Goal: Information Seeking & Learning: Learn about a topic

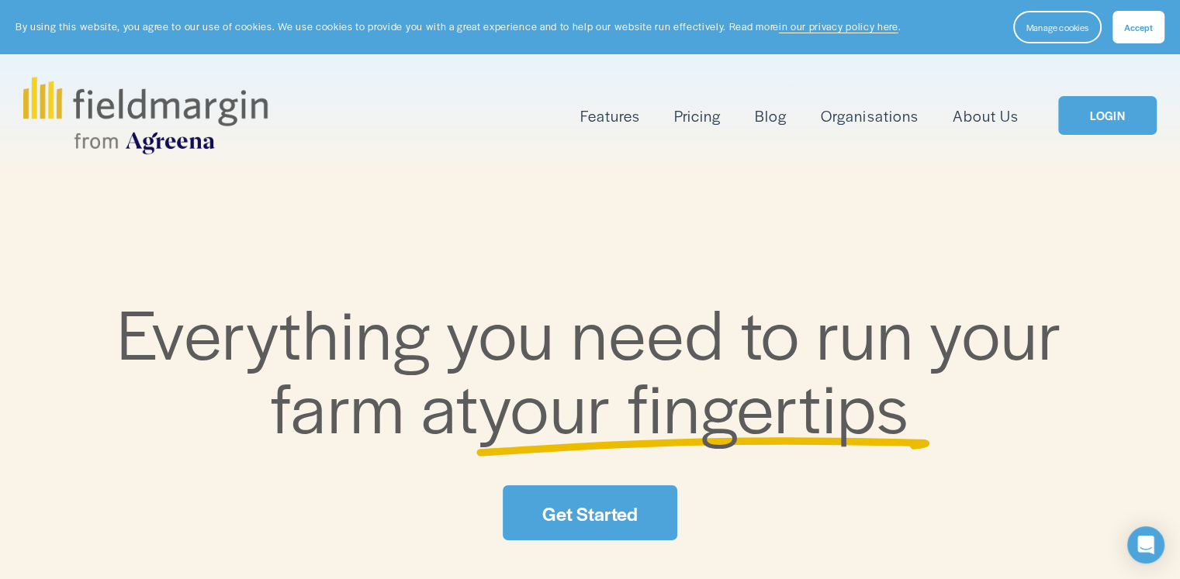
click at [692, 111] on link "Pricing" at bounding box center [697, 116] width 47 height 26
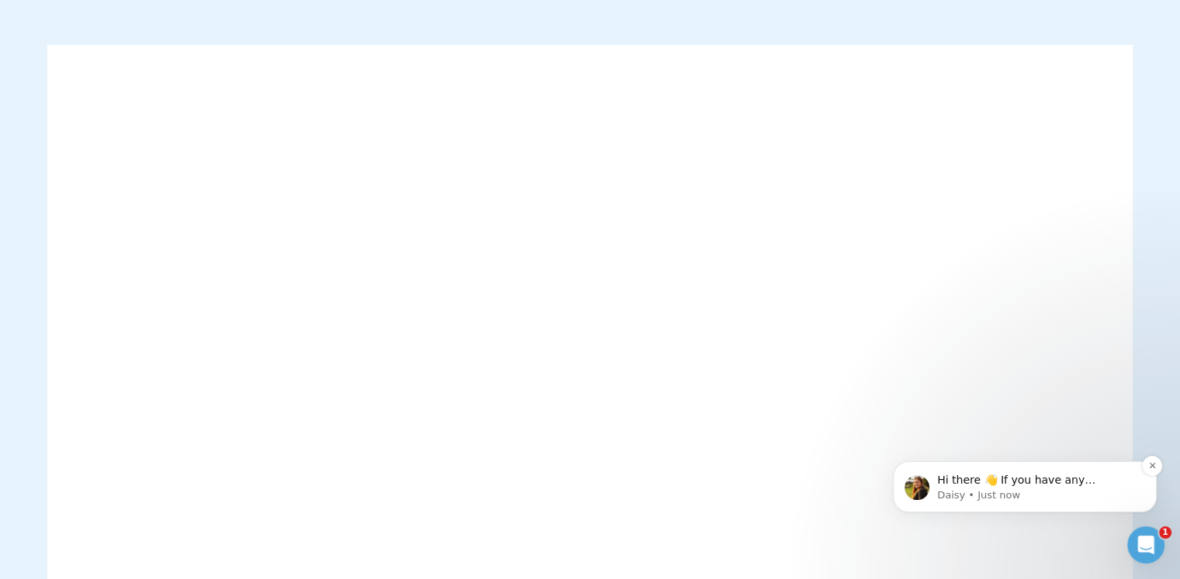
click at [942, 487] on p "Hi there 👋 If you have any questions about our pricing or which plan is right f…" at bounding box center [1037, 481] width 200 height 16
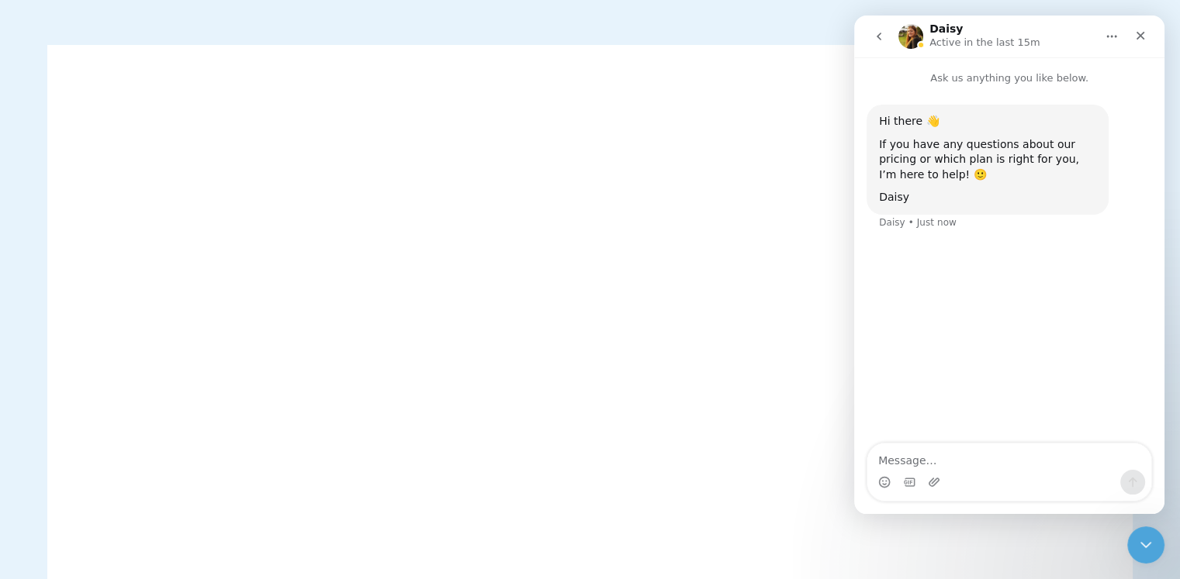
click at [931, 29] on h1 "Daisy" at bounding box center [945, 29] width 33 height 12
click at [917, 32] on img "Intercom messenger" at bounding box center [910, 36] width 25 height 25
click at [911, 32] on img "Intercom messenger" at bounding box center [910, 36] width 25 height 25
click at [907, 41] on img "Intercom messenger" at bounding box center [910, 36] width 25 height 25
click at [875, 38] on icon "go back" at bounding box center [878, 36] width 12 height 12
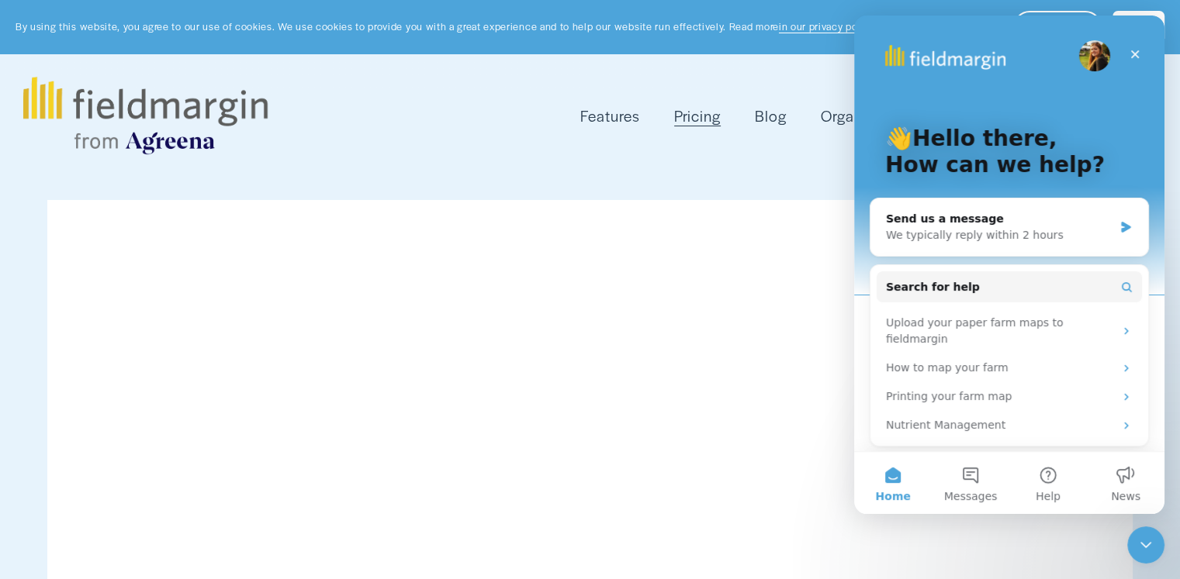
click at [613, 119] on span "Features" at bounding box center [610, 116] width 60 height 22
click at [0, 0] on span "Mapping" at bounding box center [0, 0] width 0 height 0
